Goal: Information Seeking & Learning: Check status

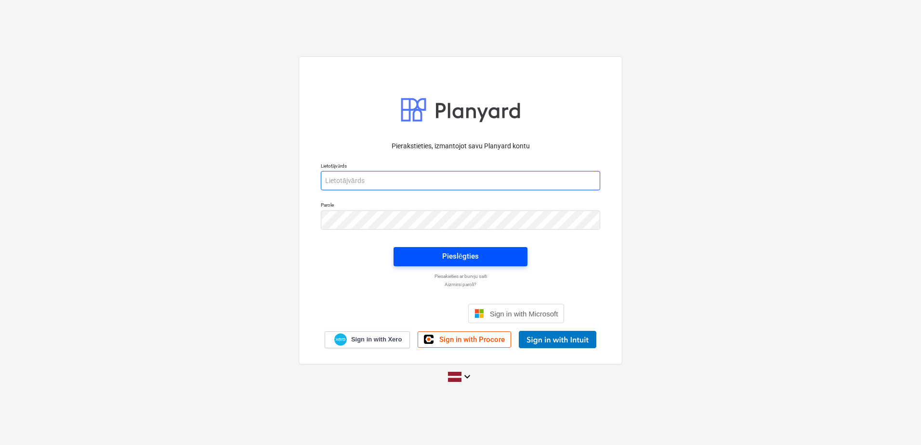
type input "[PERSON_NAME][EMAIL_ADDRESS][DOMAIN_NAME]"
click at [471, 259] on div "Pieslēgties" at bounding box center [460, 256] width 37 height 13
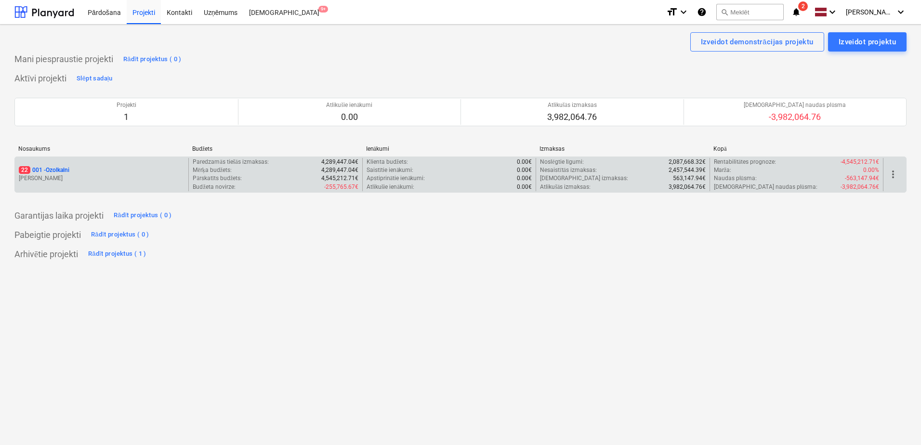
click at [96, 180] on p "[PERSON_NAME]" at bounding box center [102, 178] width 166 height 8
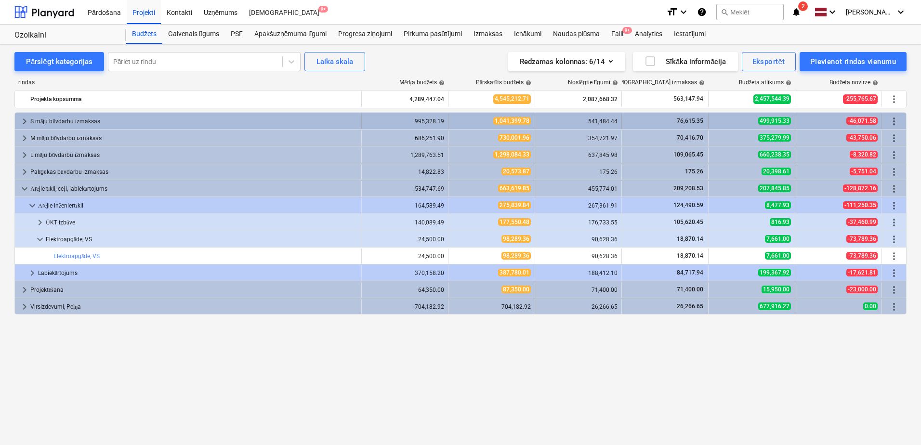
click at [21, 119] on span "keyboard_arrow_right" at bounding box center [25, 122] width 12 height 12
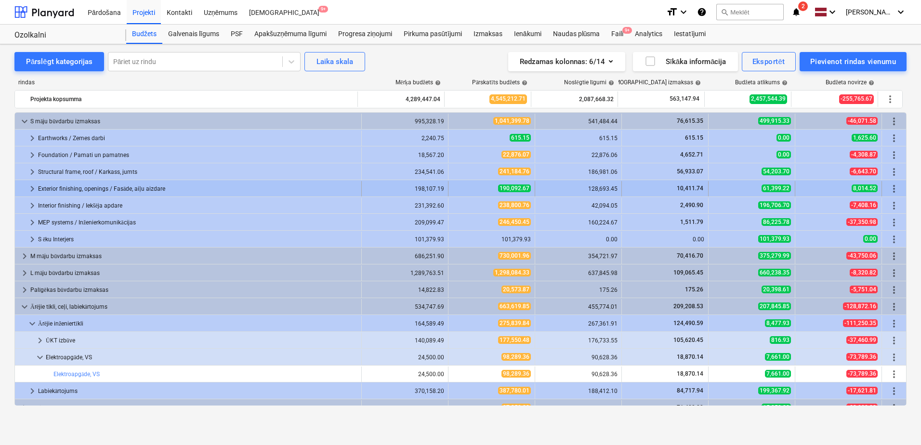
click at [32, 186] on span "keyboard_arrow_right" at bounding box center [33, 189] width 12 height 12
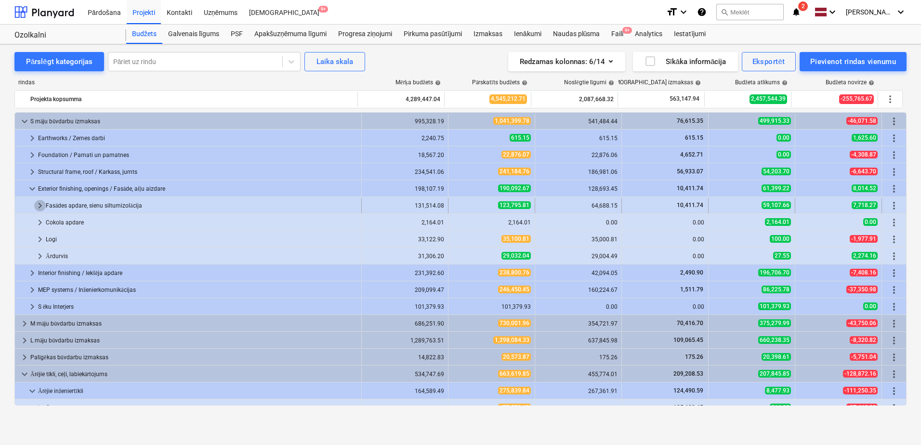
click at [39, 206] on span "keyboard_arrow_right" at bounding box center [40, 206] width 12 height 12
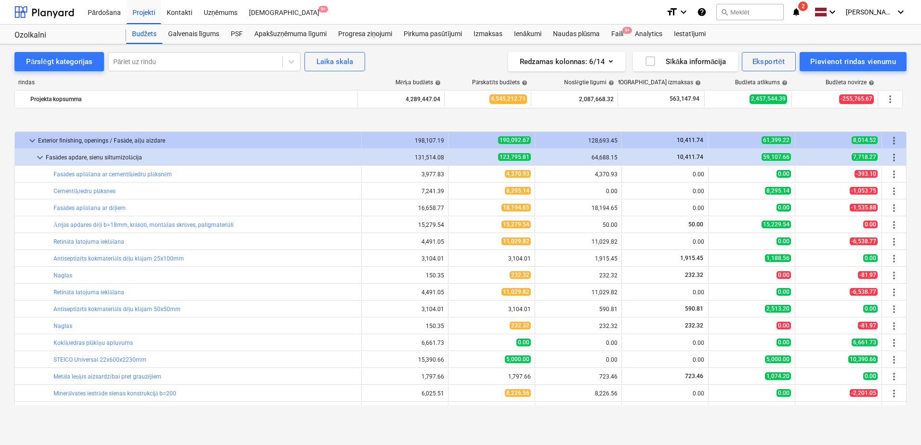
scroll to position [96, 0]
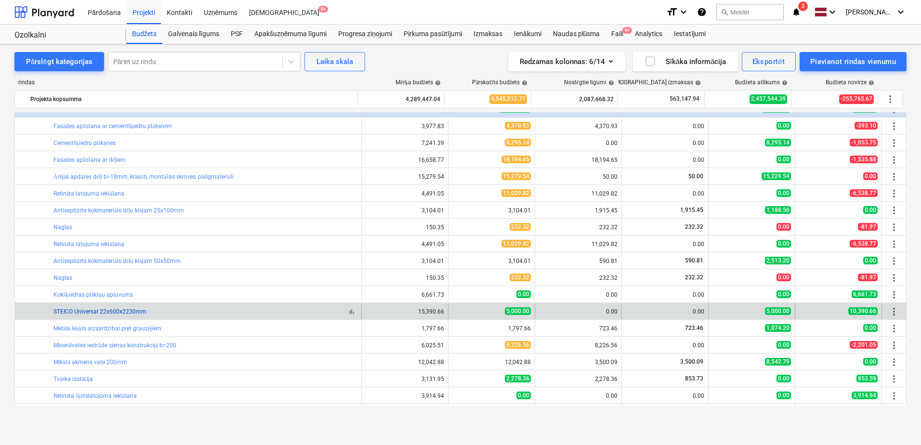
click at [100, 309] on link "STEICO Universal 22x600x2230mm" at bounding box center [99, 311] width 93 height 7
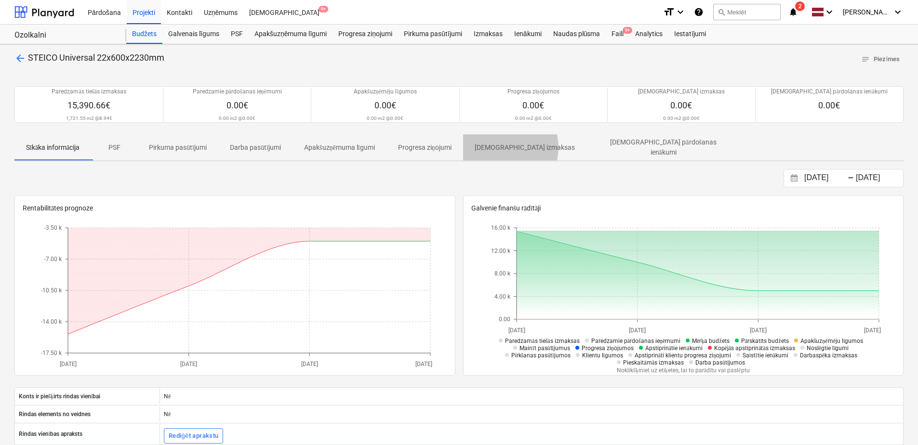
click at [511, 147] on p "[DEMOGRAPHIC_DATA] izmaksas" at bounding box center [525, 148] width 100 height 10
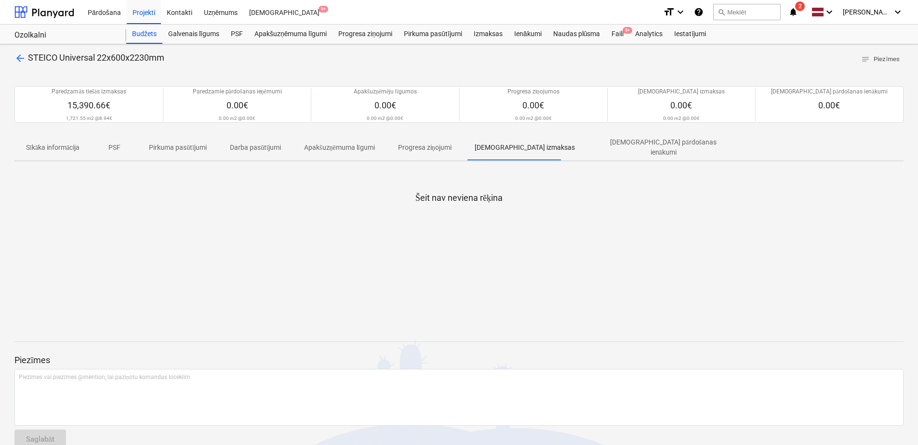
click at [13, 62] on div "arrow_back STEICO Universal 22x600x2230mm notes Piezīmes Paredzamās tiešās izma…" at bounding box center [459, 254] width 918 height 420
click at [19, 61] on span "arrow_back" at bounding box center [20, 59] width 12 height 12
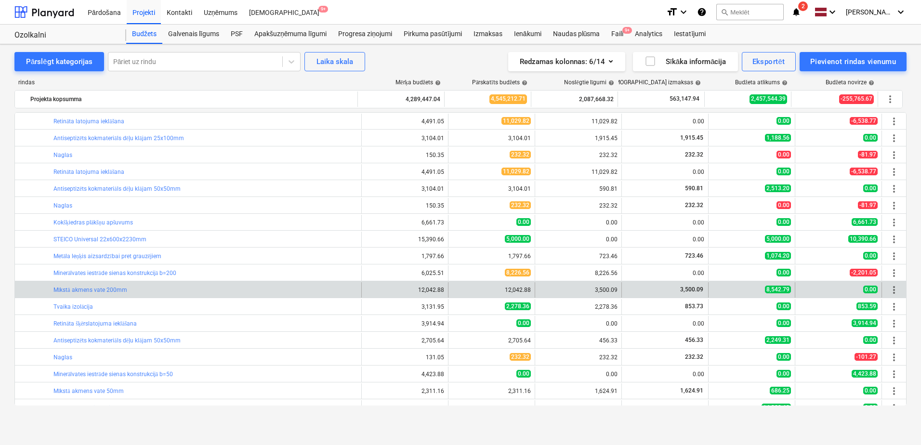
scroll to position [193, 0]
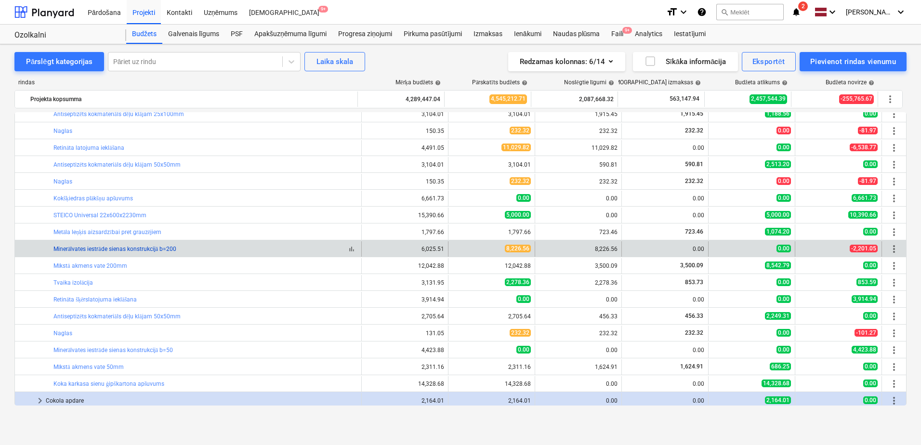
click at [151, 249] on link "Minerālvates iestrāde sienas konstrukcijā b=200" at bounding box center [114, 249] width 123 height 7
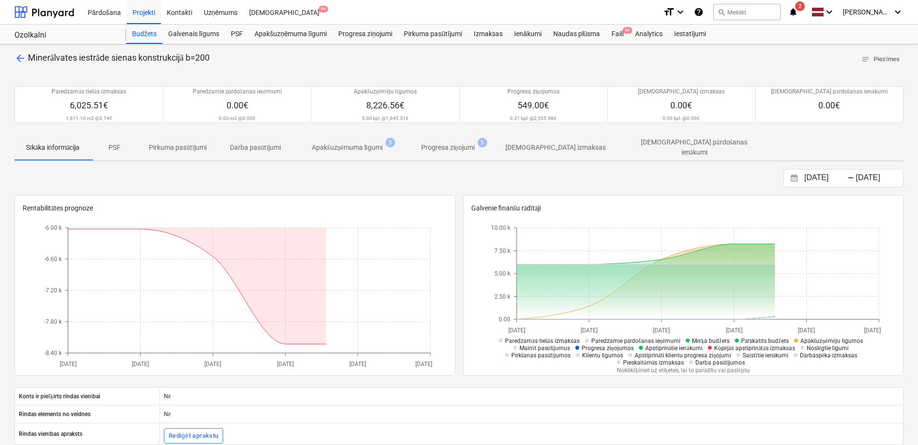
click at [455, 143] on p "Progresa ziņojumi" at bounding box center [447, 148] width 53 height 10
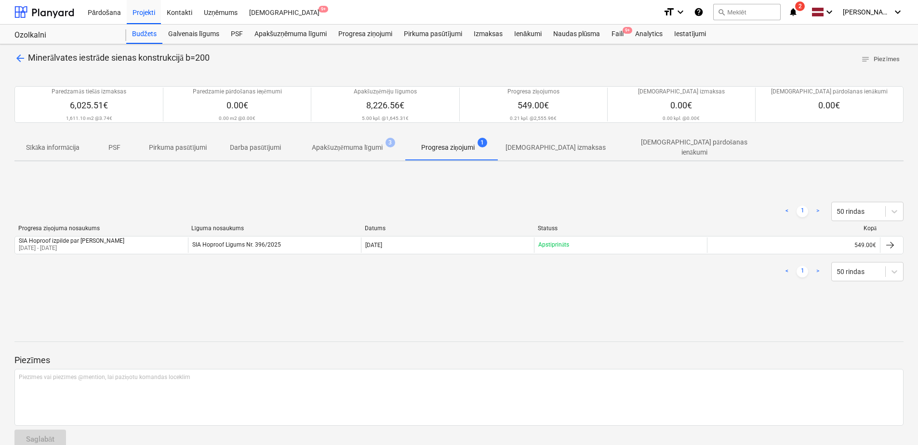
click at [546, 150] on p "[DEMOGRAPHIC_DATA] izmaksas" at bounding box center [556, 148] width 100 height 10
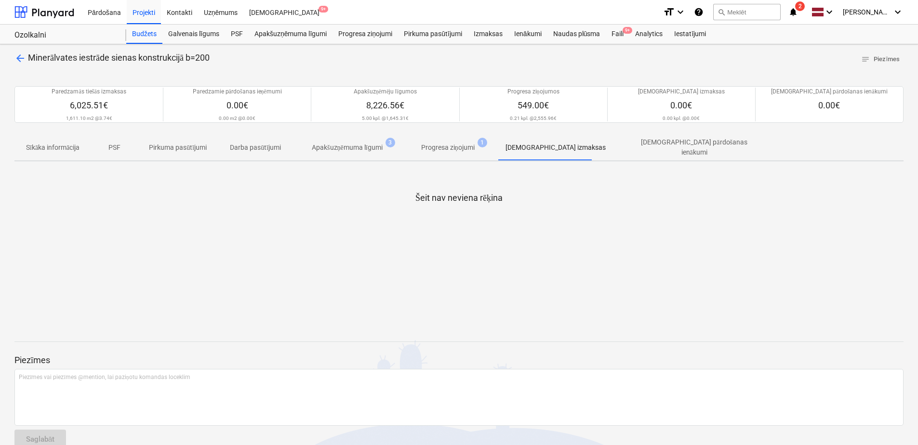
click at [629, 150] on p "[DEMOGRAPHIC_DATA] pārdošanas ienākumi" at bounding box center [694, 147] width 131 height 20
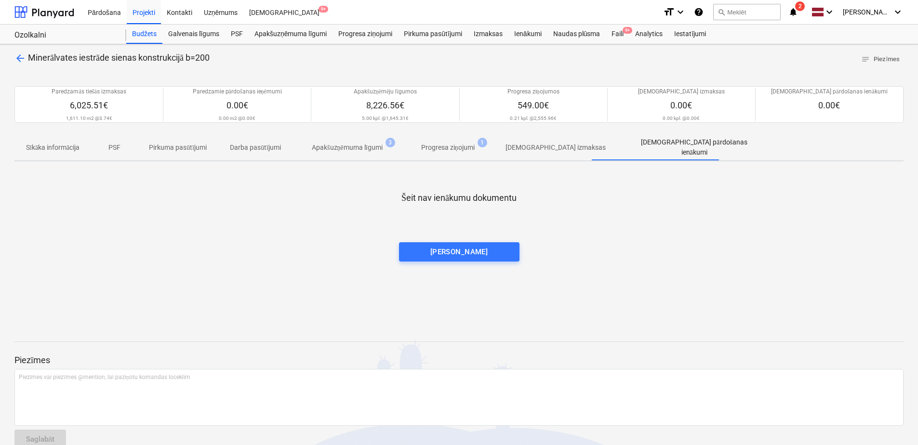
click at [22, 54] on span "arrow_back" at bounding box center [20, 59] width 12 height 12
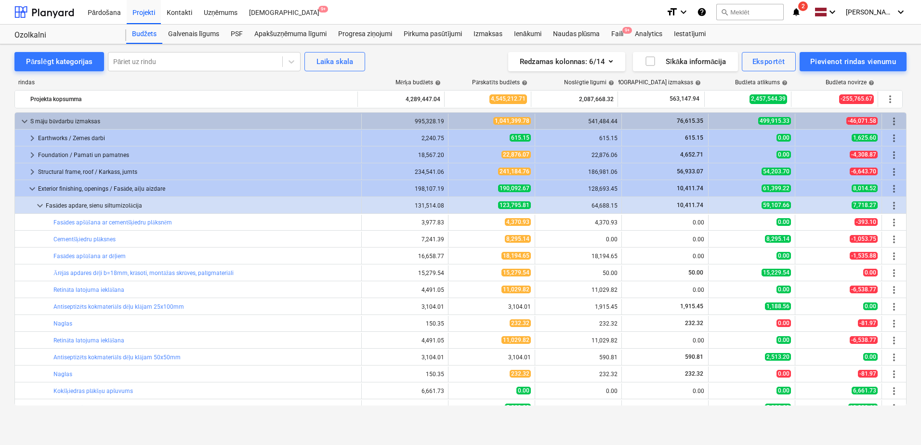
scroll to position [193, 0]
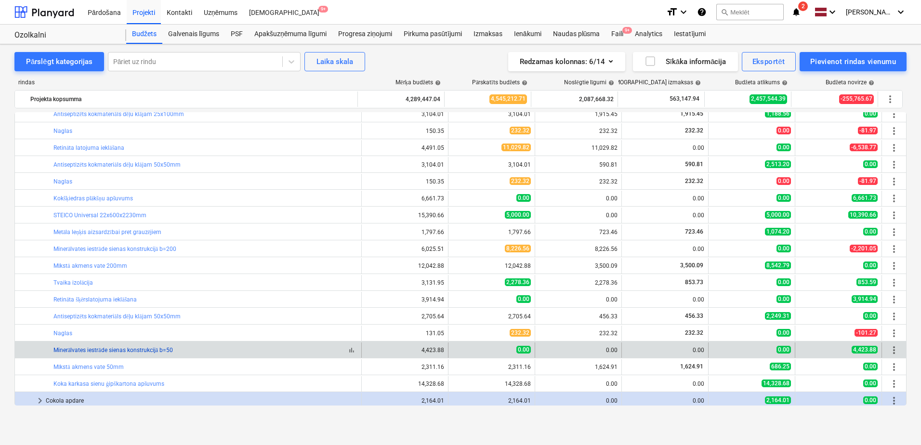
click at [124, 349] on link "Minerālvates iestrāde sienas konstrukcijā b=50" at bounding box center [113, 350] width 120 height 7
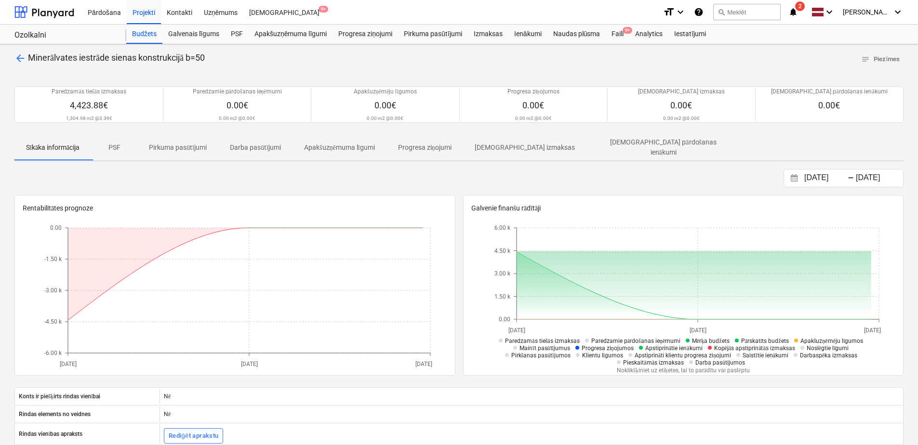
click at [517, 148] on p "[DEMOGRAPHIC_DATA] izmaksas" at bounding box center [525, 148] width 100 height 10
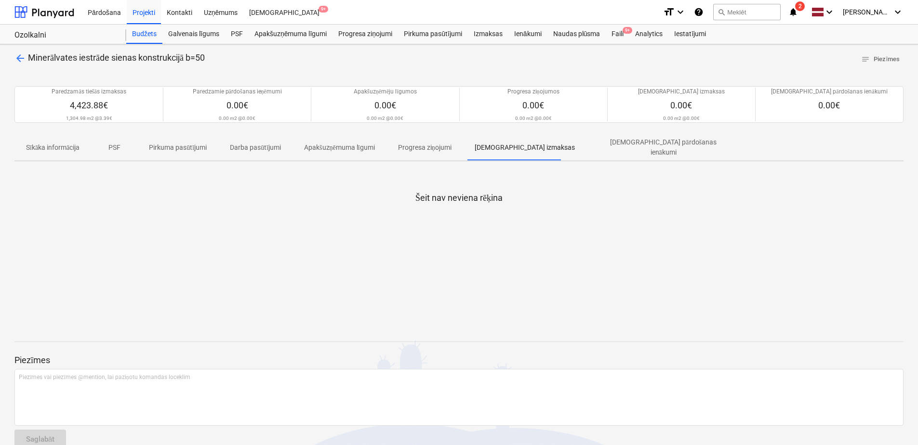
click at [414, 147] on p "Progresa ziņojumi" at bounding box center [424, 148] width 53 height 10
click at [361, 147] on p "Apakšuzņēmuma līgumi" at bounding box center [339, 148] width 71 height 10
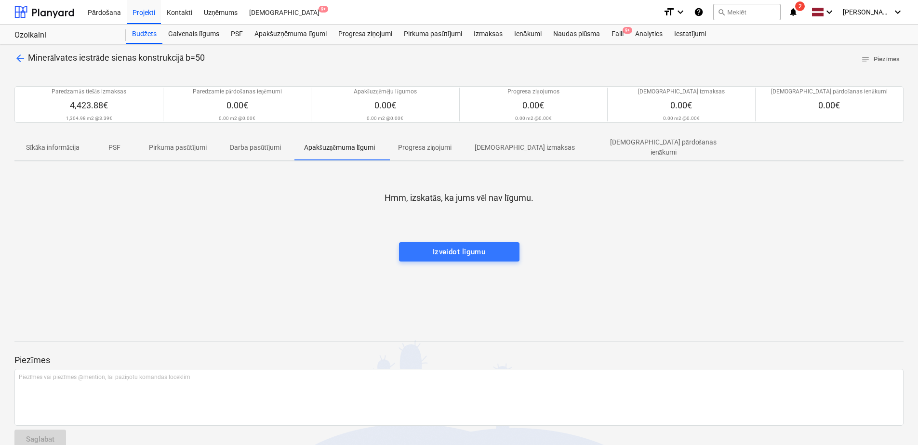
click at [10, 61] on div "arrow_back Minerālvates iestrāde sienas konstrukcijā b=50 notes Piezīmes Paredz…" at bounding box center [459, 254] width 918 height 420
click at [14, 61] on div "arrow_back Minerālvates iestrāde sienas konstrukcijā b=50 notes Piezīmes Paredz…" at bounding box center [459, 254] width 918 height 420
click at [17, 62] on span "arrow_back" at bounding box center [20, 59] width 12 height 12
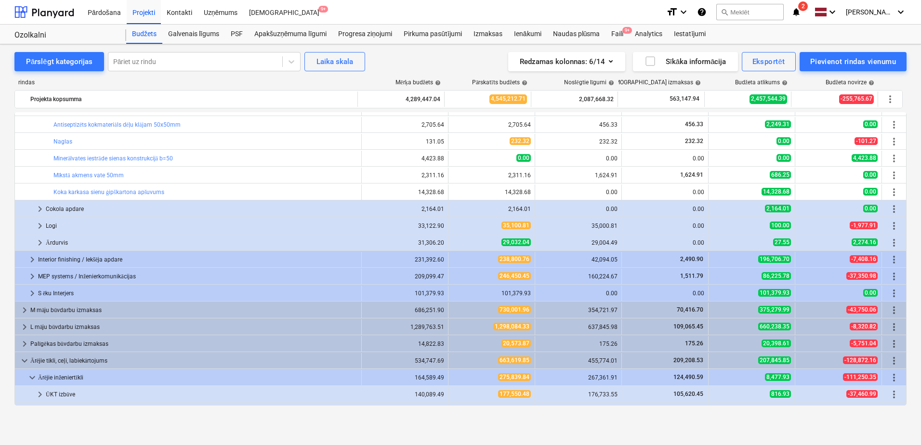
scroll to position [386, 0]
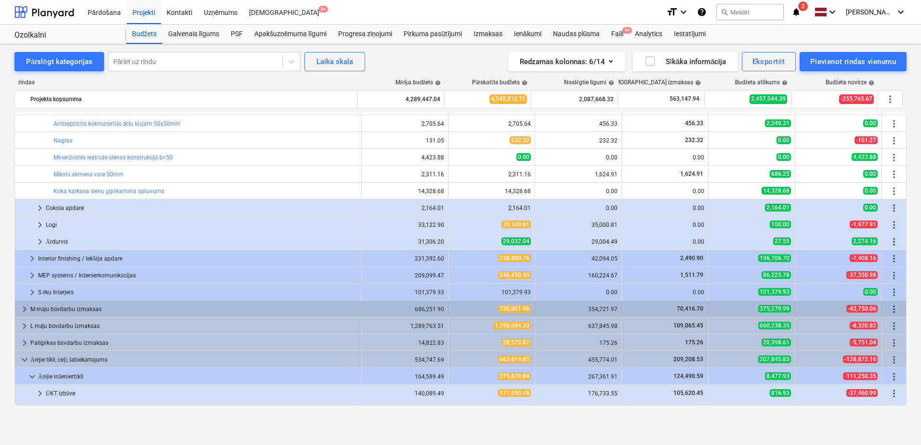
click at [26, 309] on span "keyboard_arrow_right" at bounding box center [25, 310] width 12 height 12
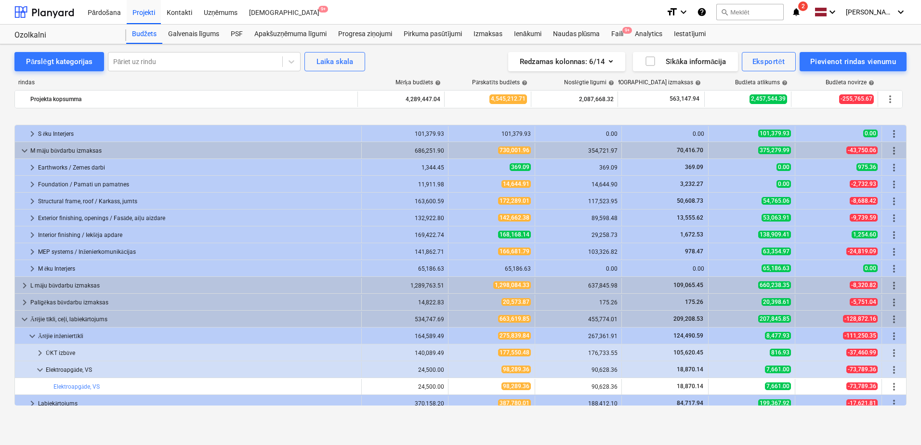
scroll to position [578, 0]
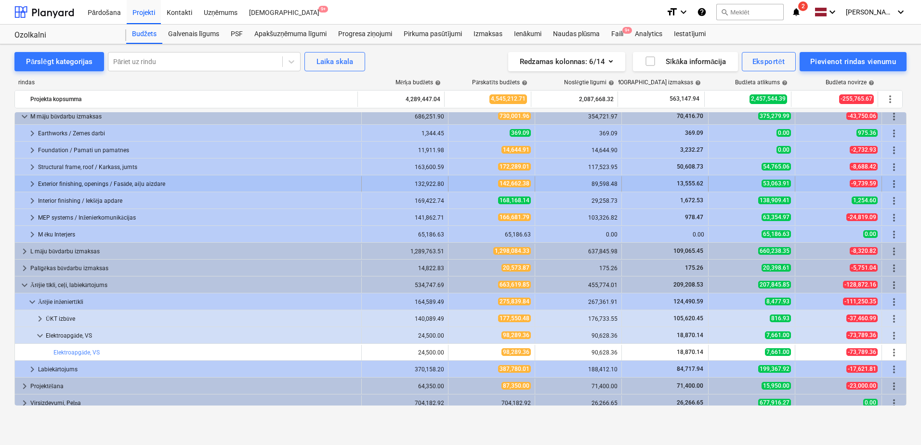
click at [32, 181] on span "keyboard_arrow_right" at bounding box center [33, 184] width 12 height 12
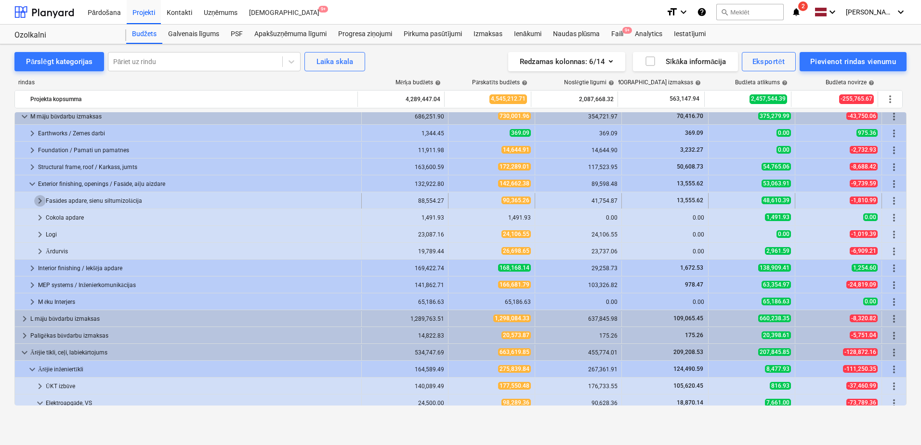
click at [40, 200] on span "keyboard_arrow_right" at bounding box center [40, 201] width 12 height 12
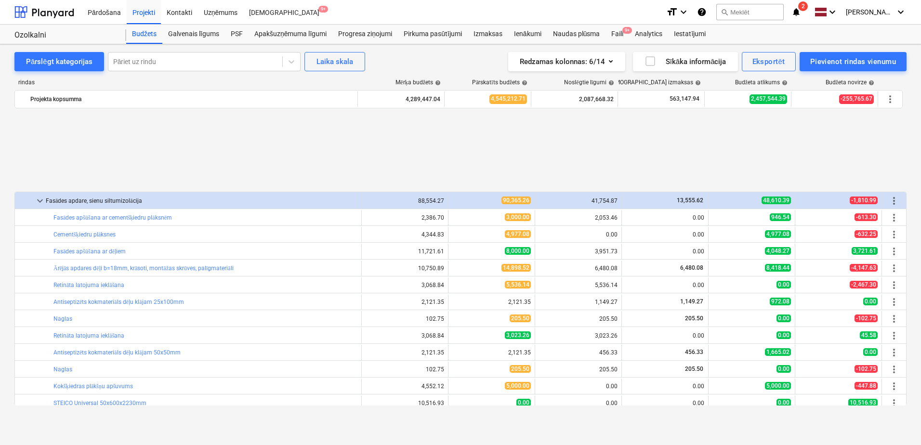
scroll to position [675, 0]
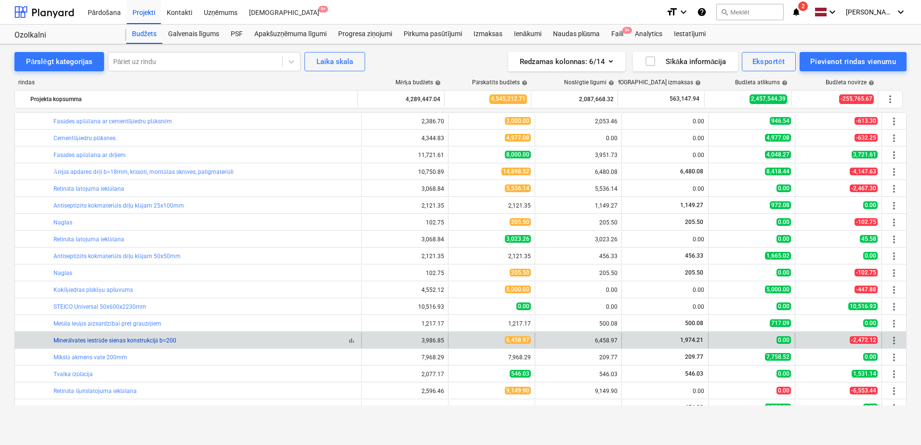
click at [138, 340] on link "Minerālvates iestrāde sienas konstrukcijā b=200" at bounding box center [114, 340] width 123 height 7
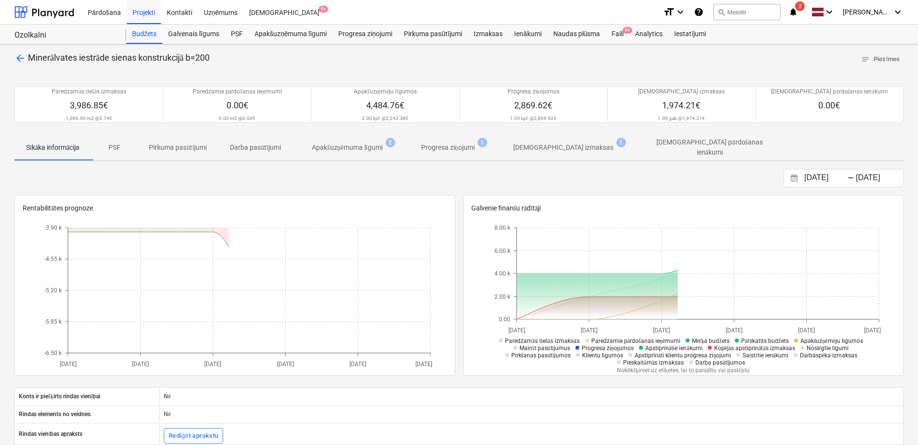
click at [547, 143] on p "[DEMOGRAPHIC_DATA] izmaksas" at bounding box center [563, 148] width 100 height 10
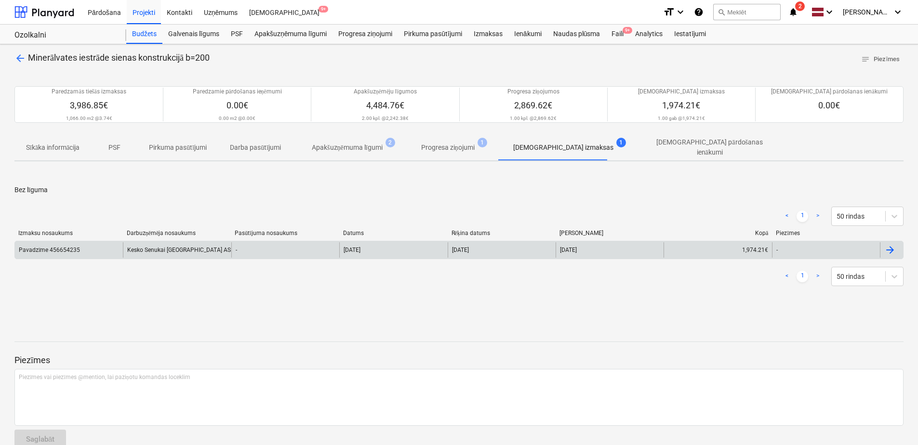
click at [164, 244] on div "Kesko Senukai [GEOGRAPHIC_DATA] AS" at bounding box center [177, 249] width 108 height 15
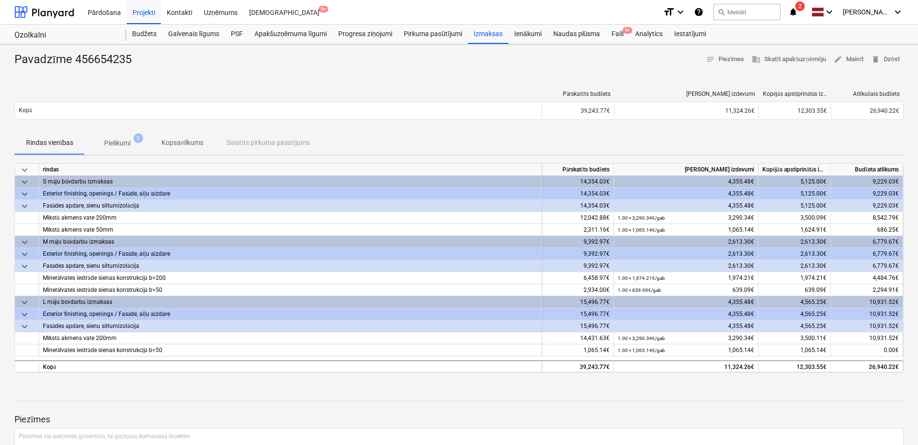
click at [130, 148] on span "Pielikumi 1" at bounding box center [117, 142] width 65 height 17
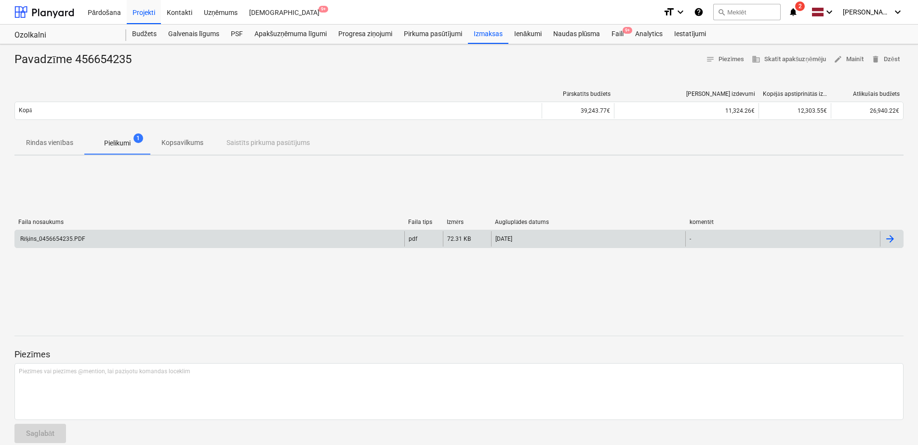
click at [369, 240] on div "Rēķins_0456654235.PDF" at bounding box center [209, 238] width 389 height 15
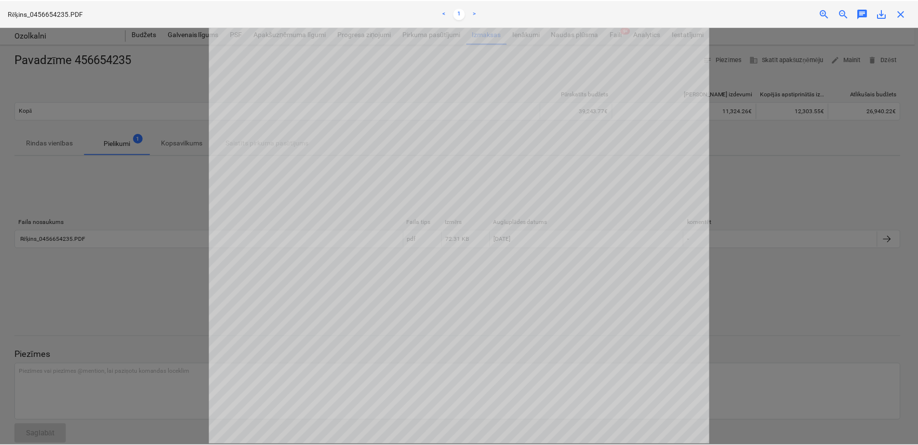
scroll to position [294, 0]
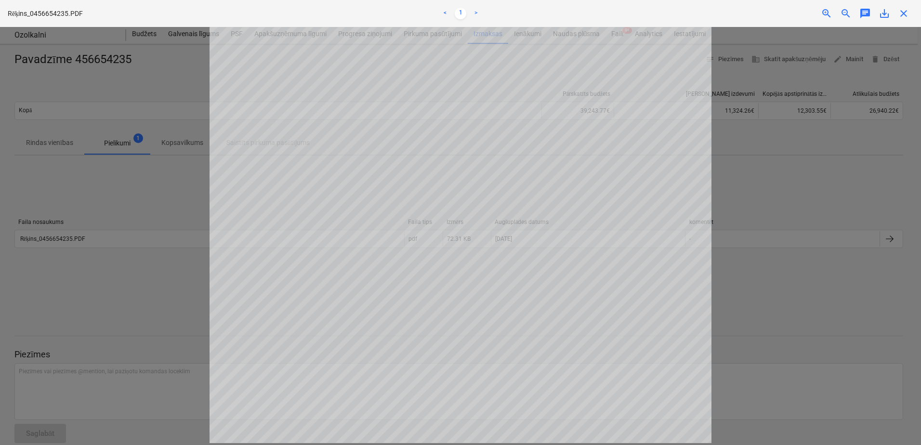
click at [906, 19] on div "Rēķins_0456654235.PDF < 1 > zoom_in zoom_out chat 0 save_alt close" at bounding box center [460, 13] width 921 height 27
click at [903, 15] on span "close" at bounding box center [904, 14] width 12 height 12
